Goal: Task Accomplishment & Management: Use online tool/utility

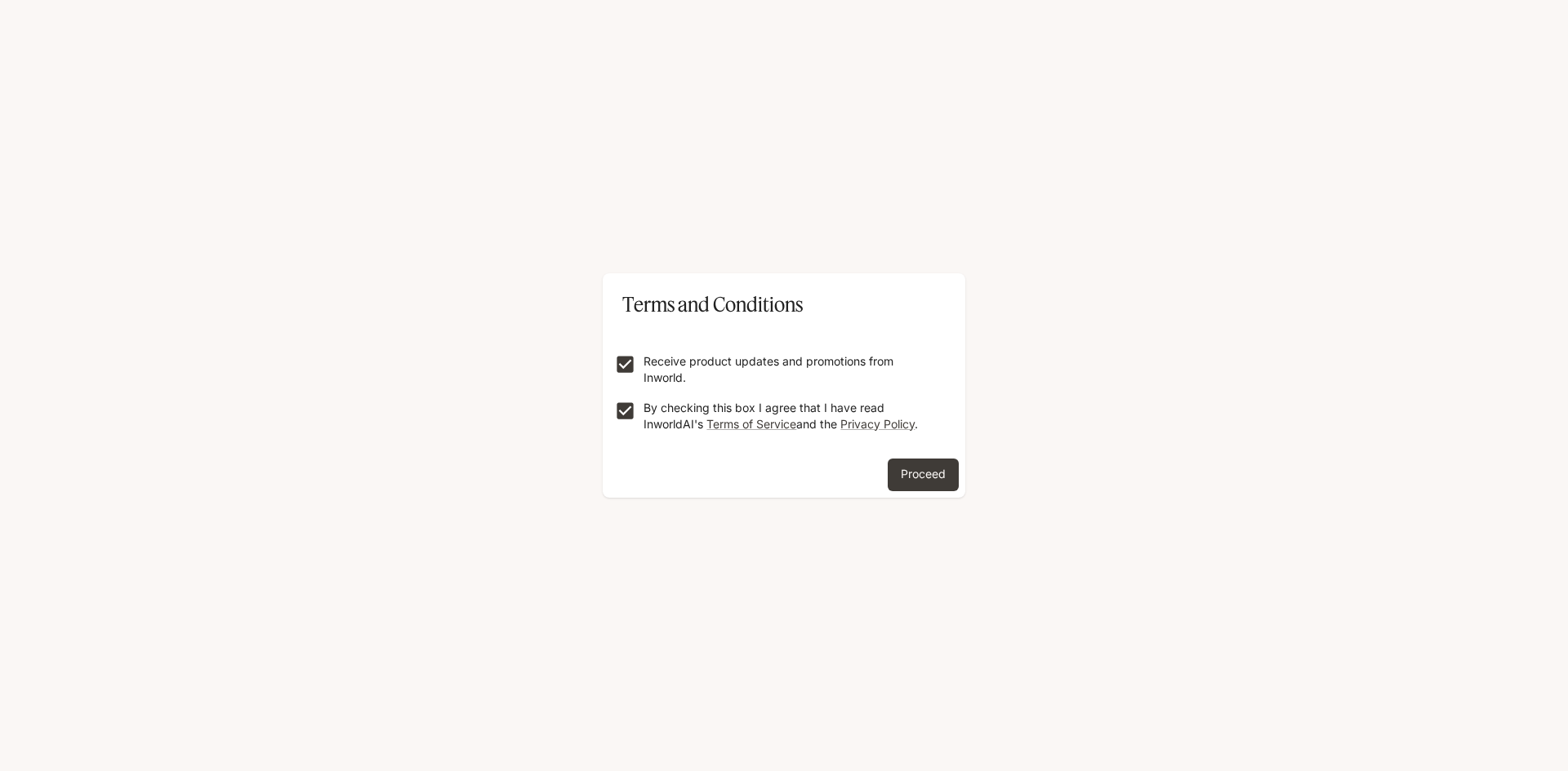
click at [906, 472] on button "Proceed" at bounding box center [923, 475] width 71 height 33
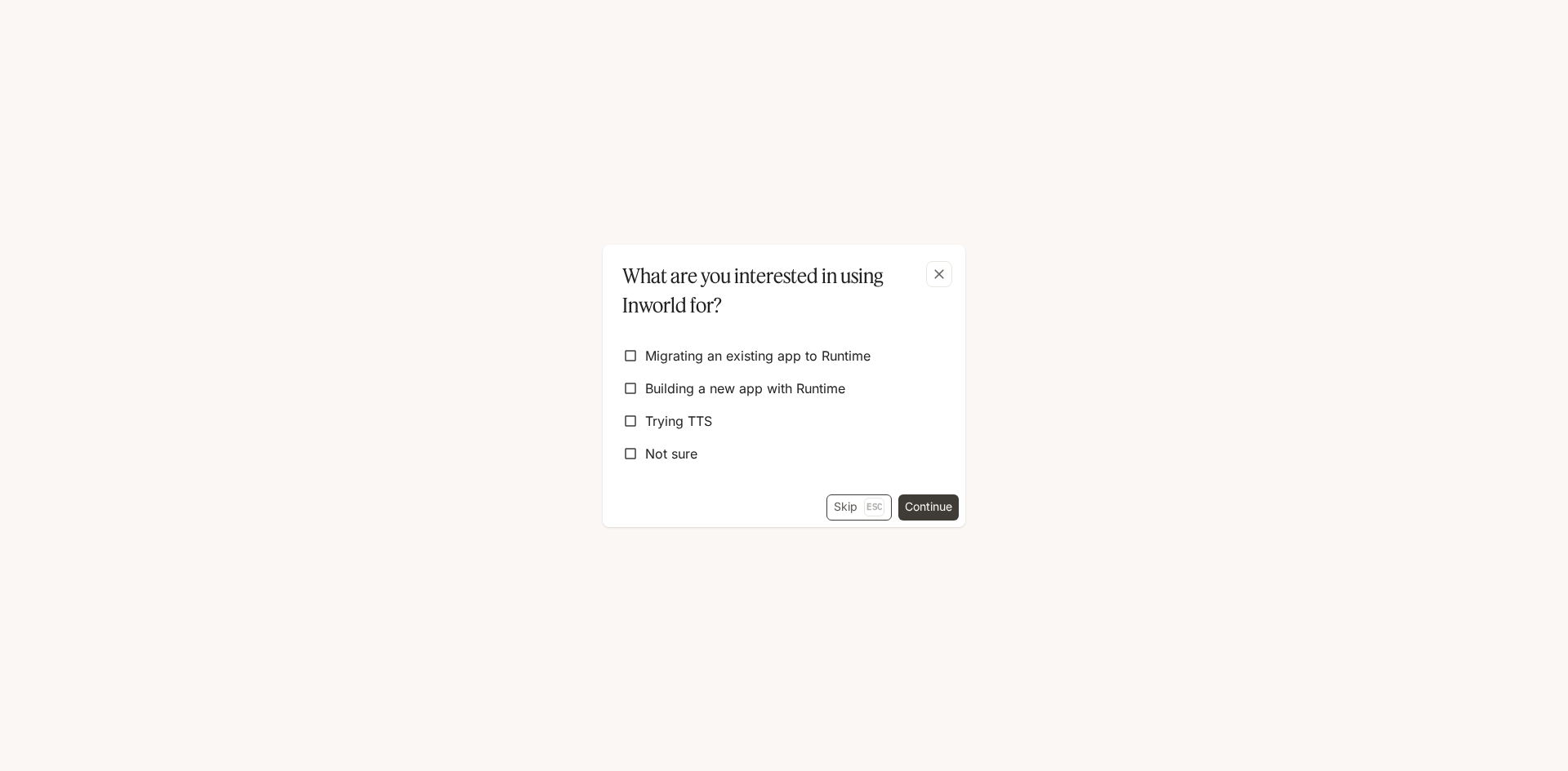
click at [861, 504] on button "Skip Esc" at bounding box center [859, 507] width 66 height 26
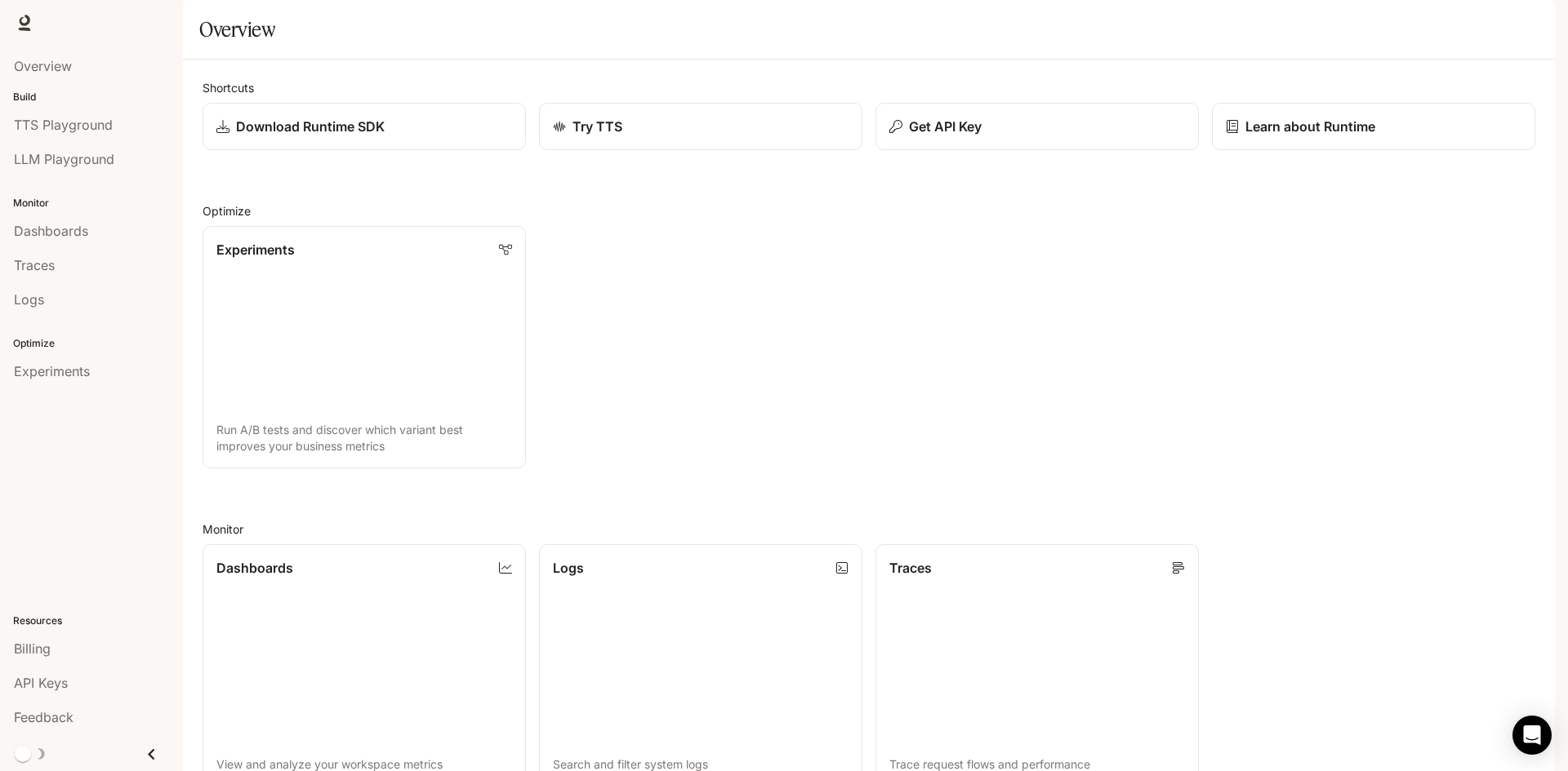
scroll to position [406, 0]
click at [51, 260] on span "Traces" at bounding box center [34, 265] width 41 height 20
